Goal: Download file/media

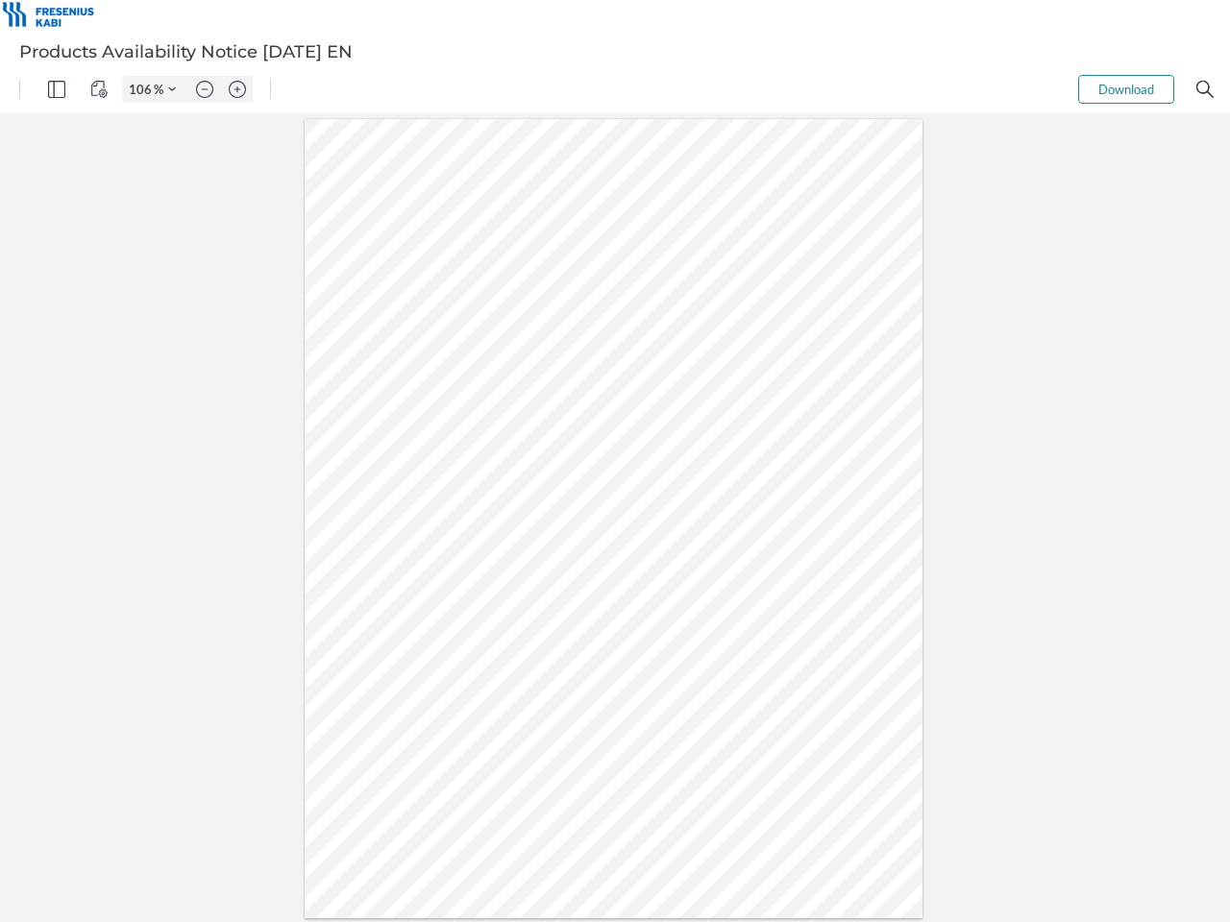
click at [57, 89] on img "Panel" at bounding box center [56, 89] width 17 height 17
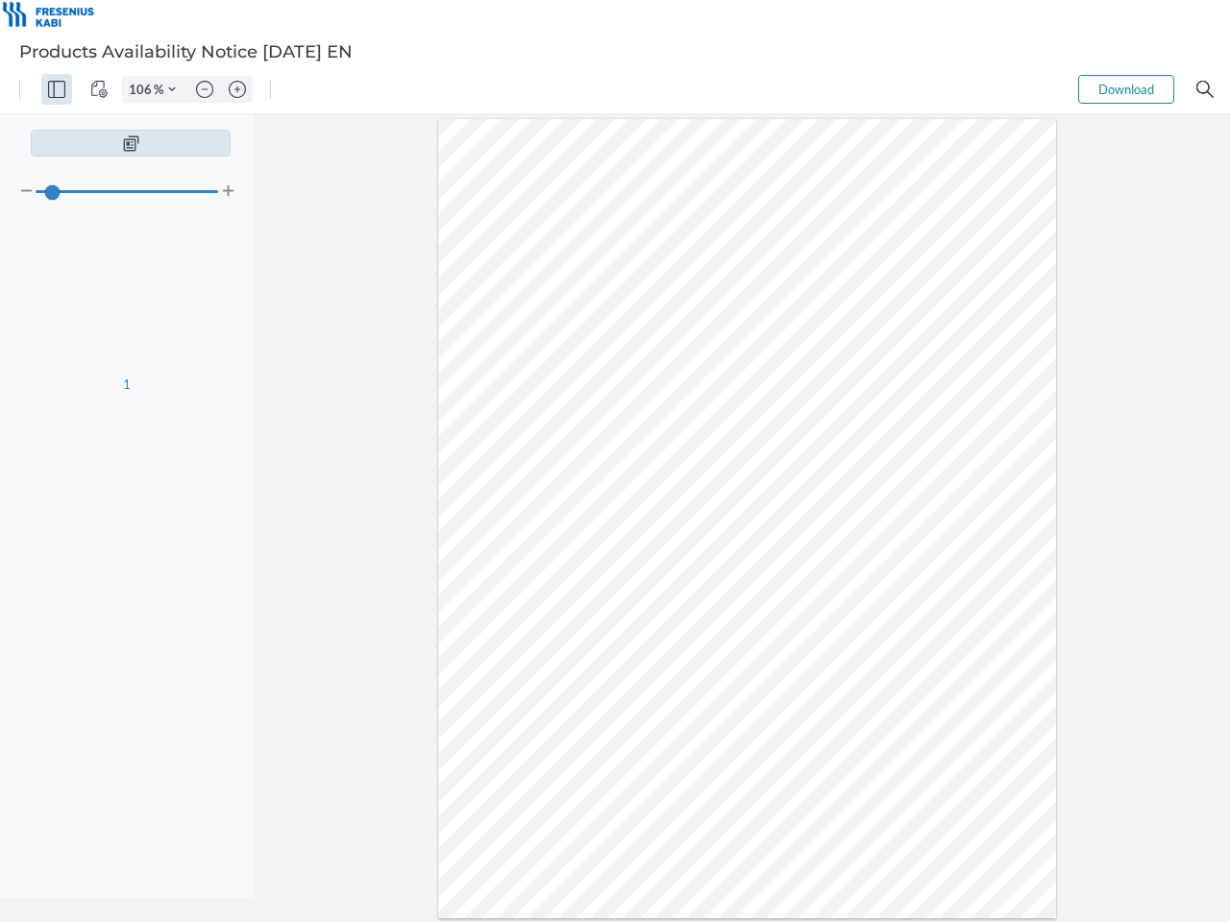
click at [99, 89] on img "View Controls" at bounding box center [98, 89] width 17 height 17
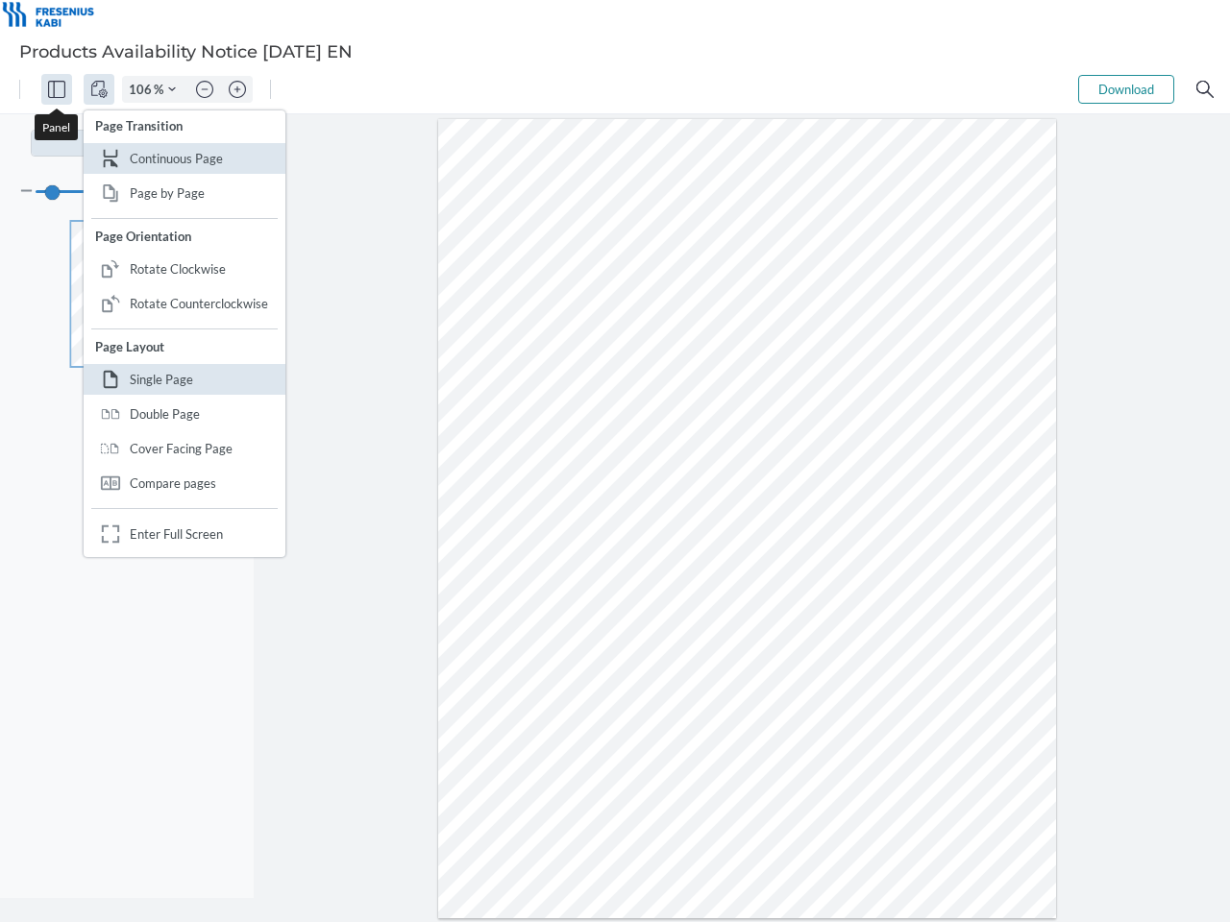
click at [143, 89] on input "106" at bounding box center [138, 89] width 31 height 17
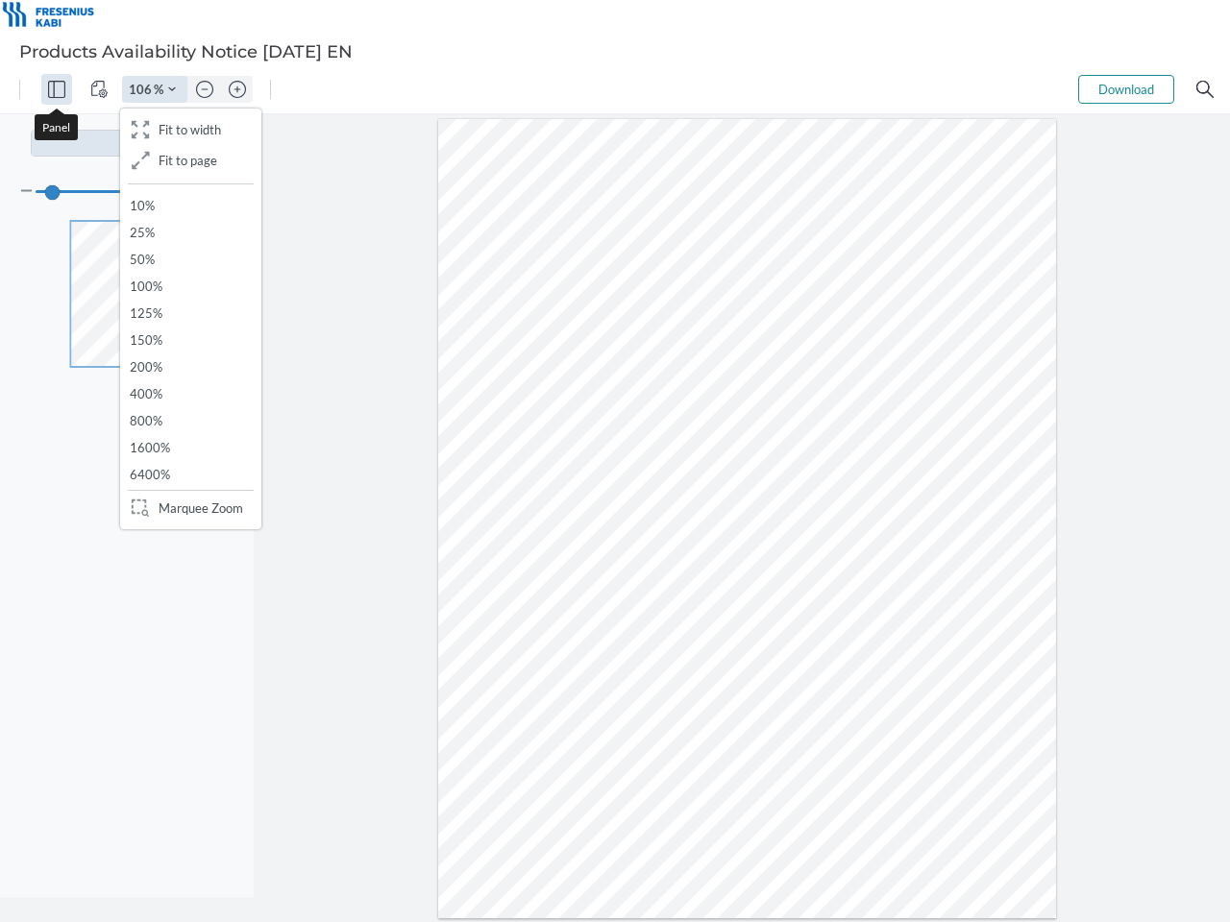
click at [172, 89] on img "Zoom Controls" at bounding box center [172, 90] width 8 height 8
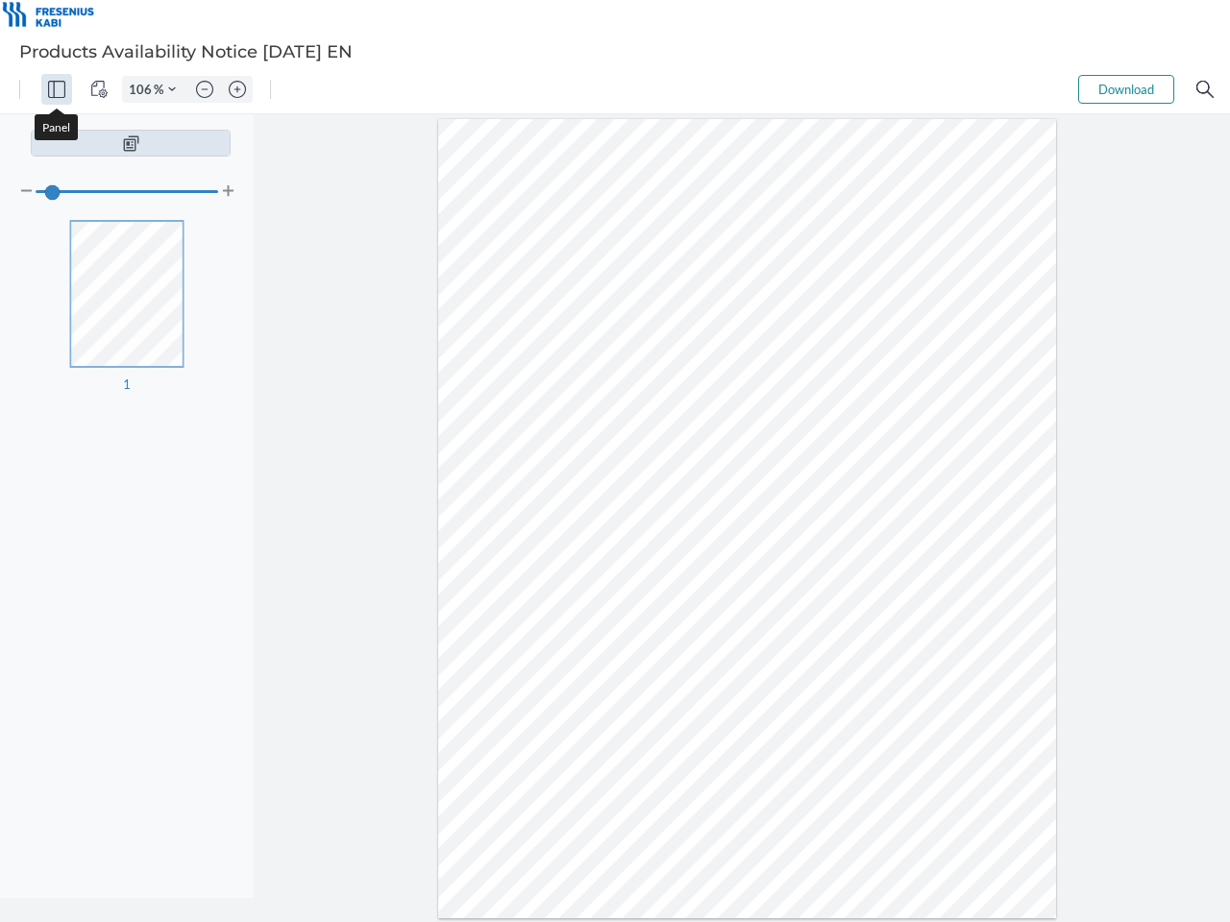
click at [205, 89] on img "Zoom out" at bounding box center [204, 89] width 17 height 17
click at [237, 89] on img "Zoom in" at bounding box center [237, 89] width 17 height 17
type input "106"
click at [1126, 89] on button "Download" at bounding box center [1126, 89] width 96 height 29
click at [1205, 89] on img "Search" at bounding box center [1204, 89] width 17 height 17
